Goal: Book appointment/travel/reservation

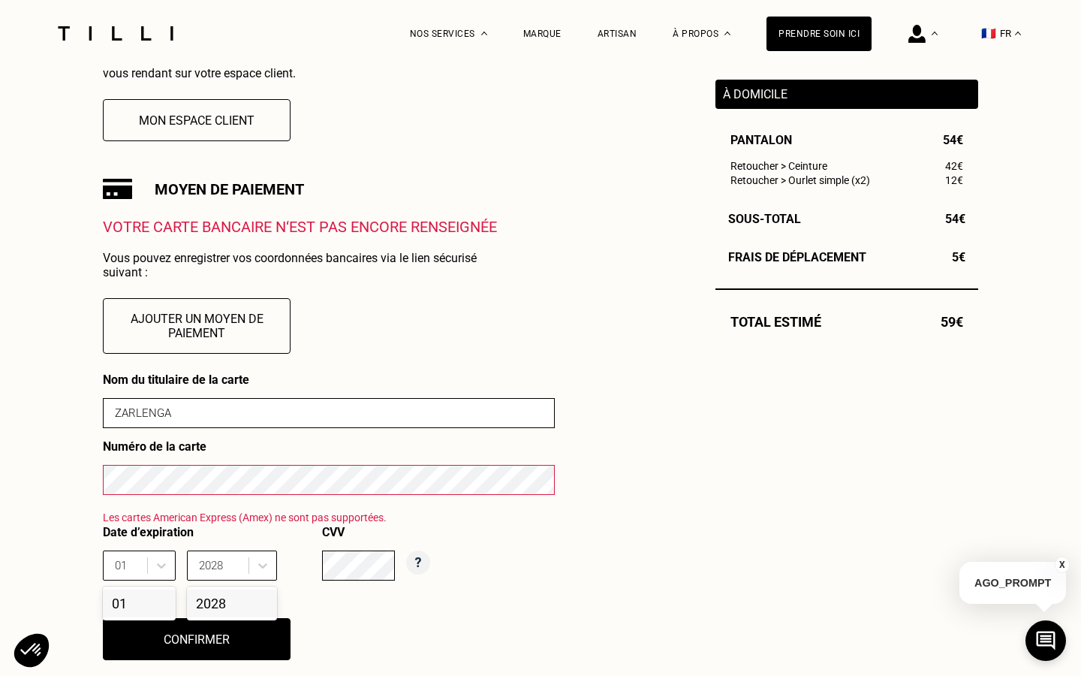
click at [146, 610] on div "01" at bounding box center [139, 603] width 73 height 28
click at [212, 608] on div "2028" at bounding box center [232, 603] width 90 height 28
click at [208, 629] on button "Confirmer" at bounding box center [197, 639] width 206 height 47
type input "01"
type input "2028"
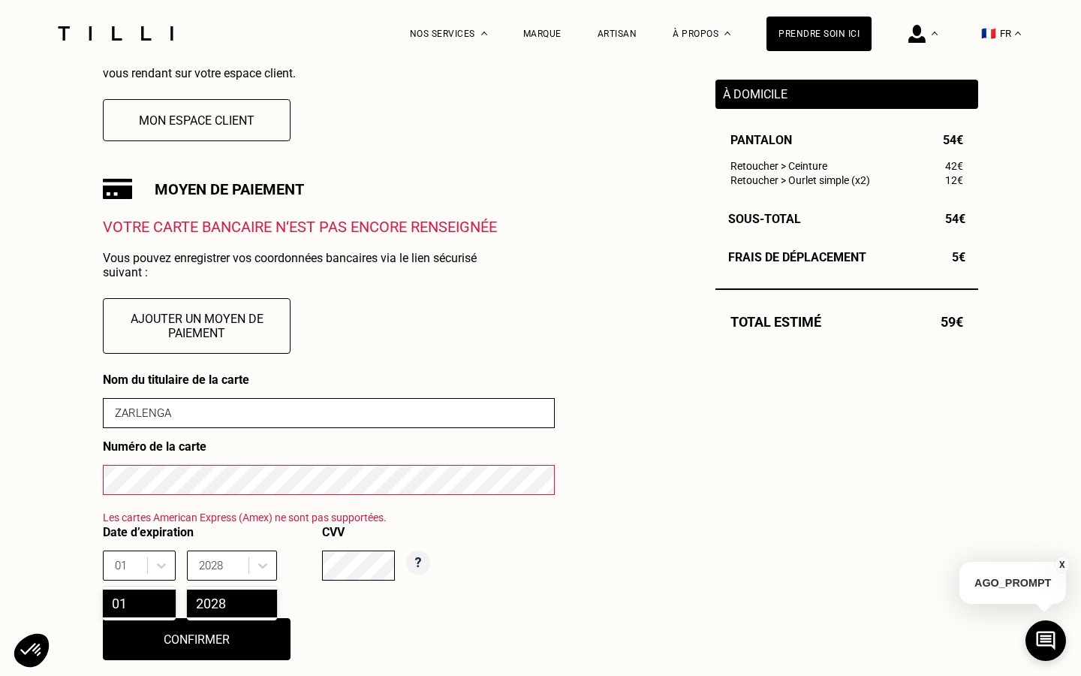
click at [152, 603] on div "01" at bounding box center [139, 603] width 73 height 28
click at [224, 605] on div "2028" at bounding box center [232, 603] width 90 height 28
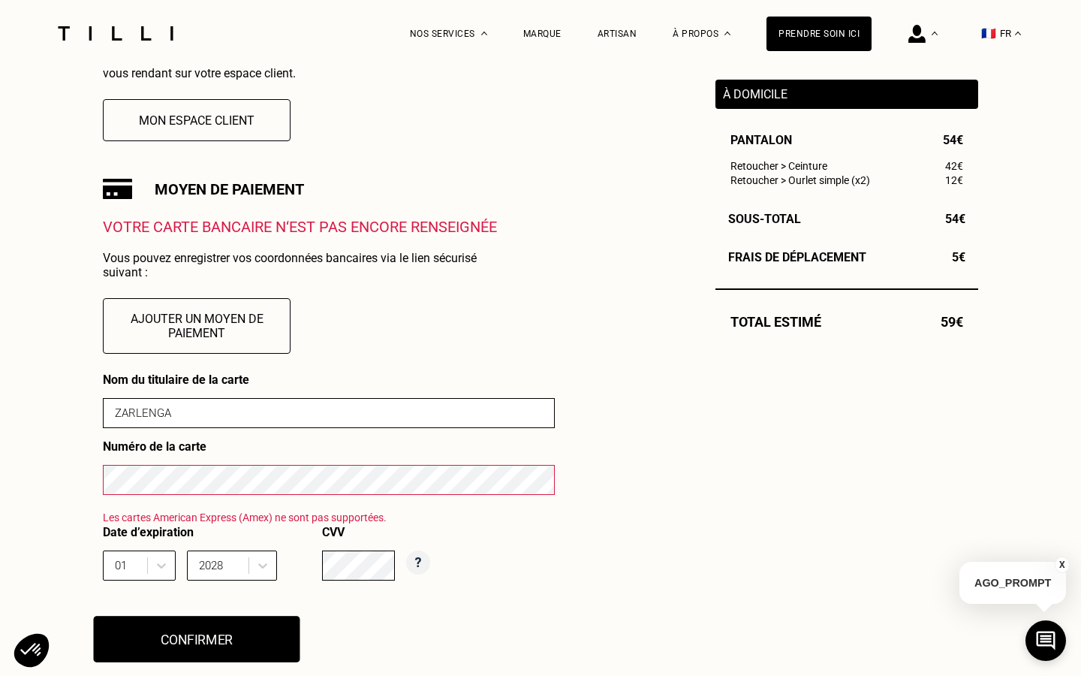
click at [214, 640] on button "Confirmer" at bounding box center [197, 639] width 206 height 47
type input "01"
type input "2028"
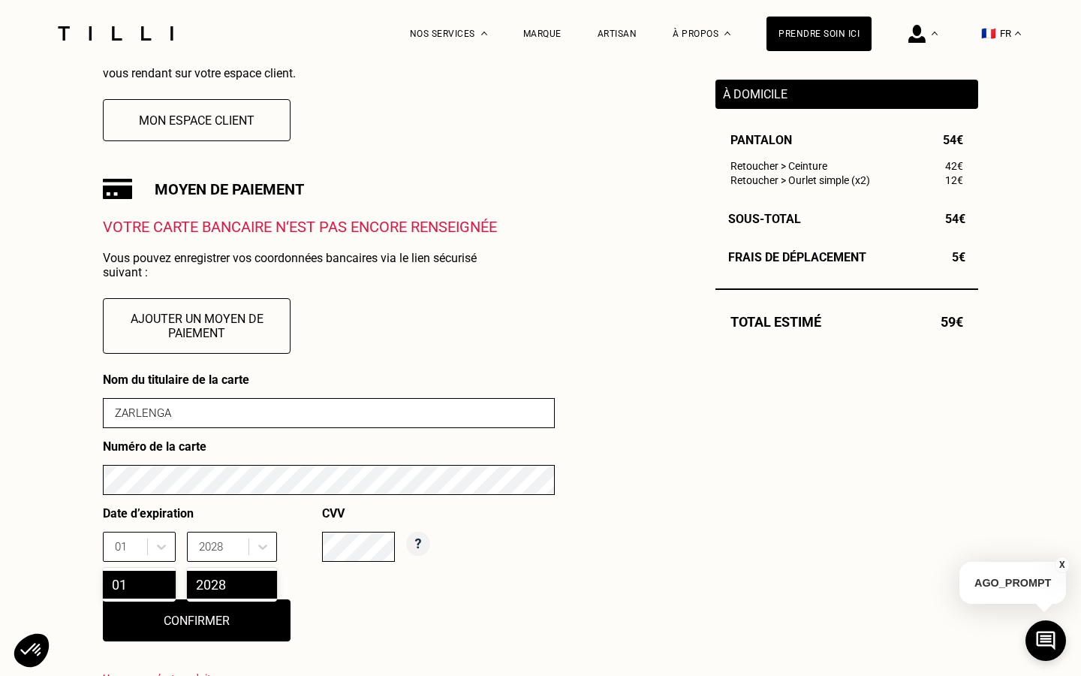
click at [129, 588] on div "01" at bounding box center [139, 584] width 73 height 28
click at [211, 589] on div "2028" at bounding box center [232, 584] width 90 height 28
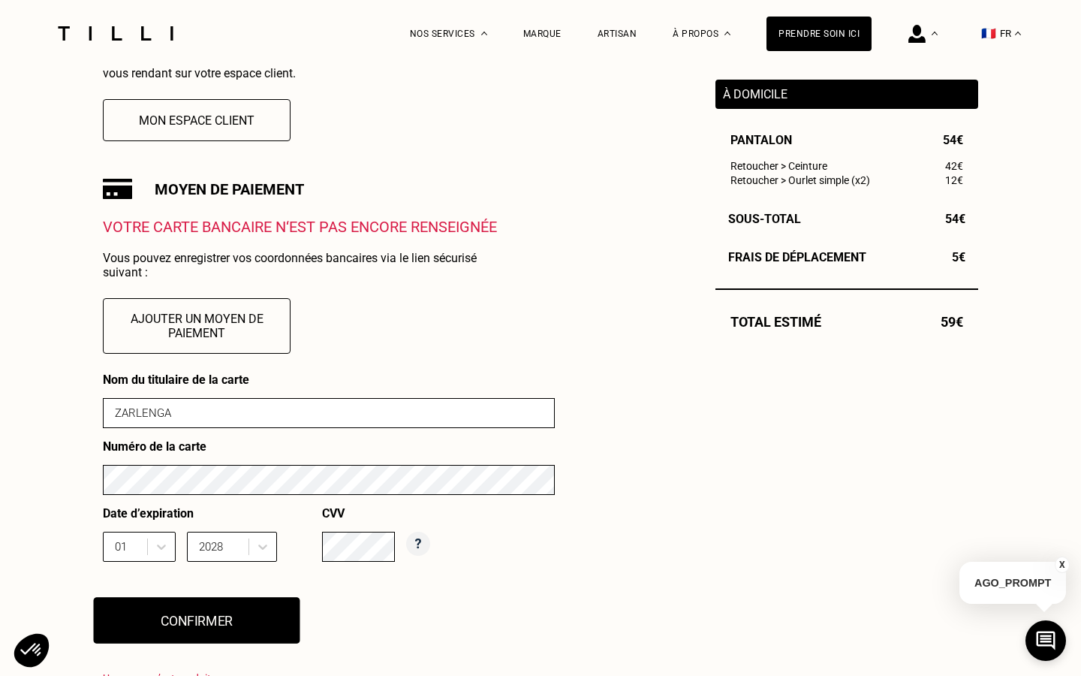
click at [209, 625] on button "Confirmer" at bounding box center [197, 620] width 206 height 47
